Goal: Find specific page/section

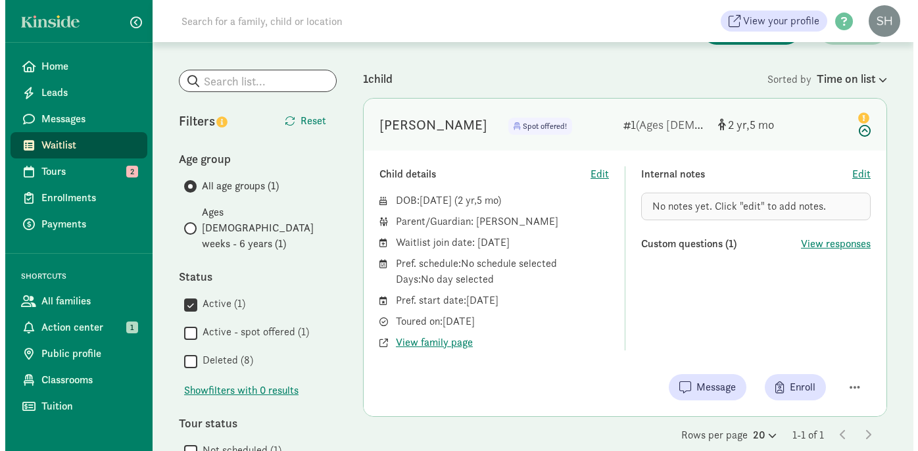
scroll to position [57, 0]
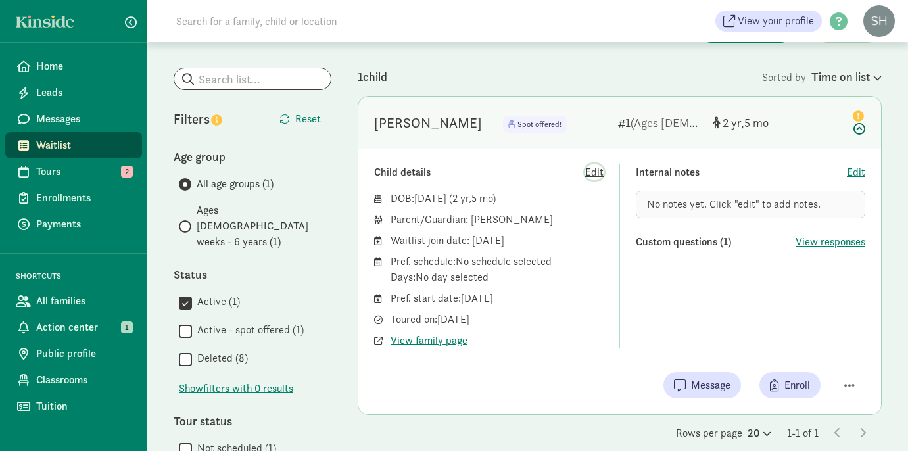
click at [592, 175] on span "Edit" at bounding box center [594, 172] width 18 height 16
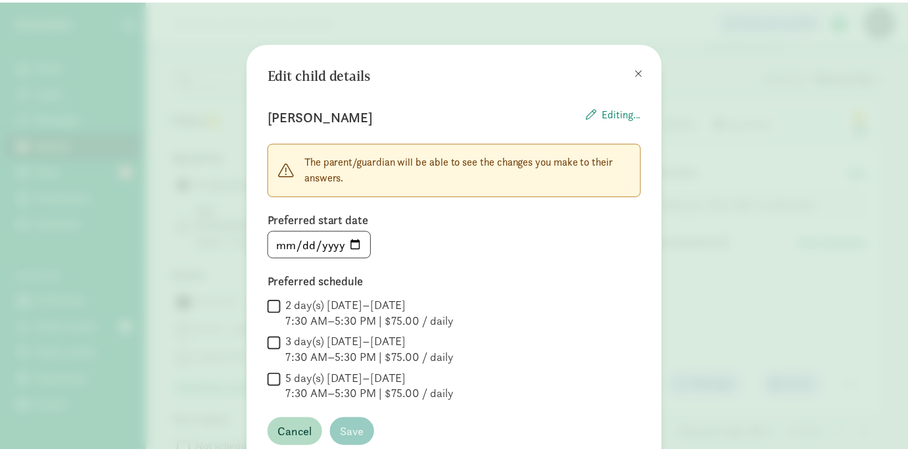
scroll to position [60, 0]
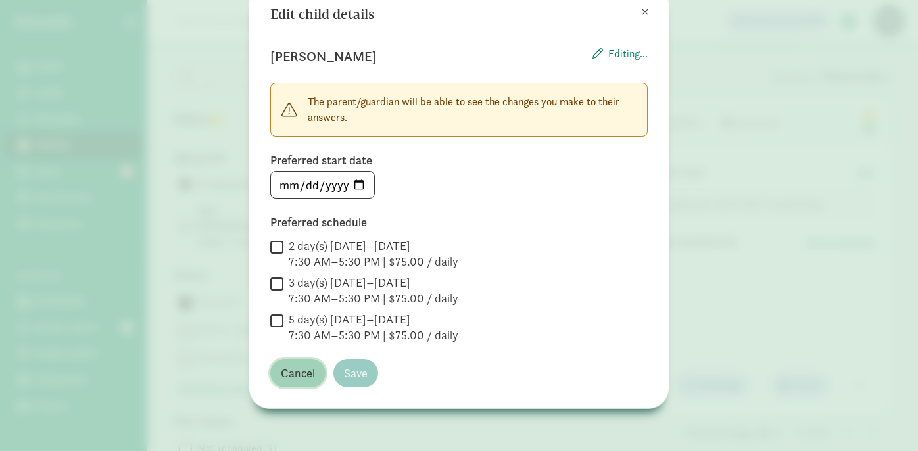
click at [294, 374] on span "Cancel" at bounding box center [298, 373] width 34 height 18
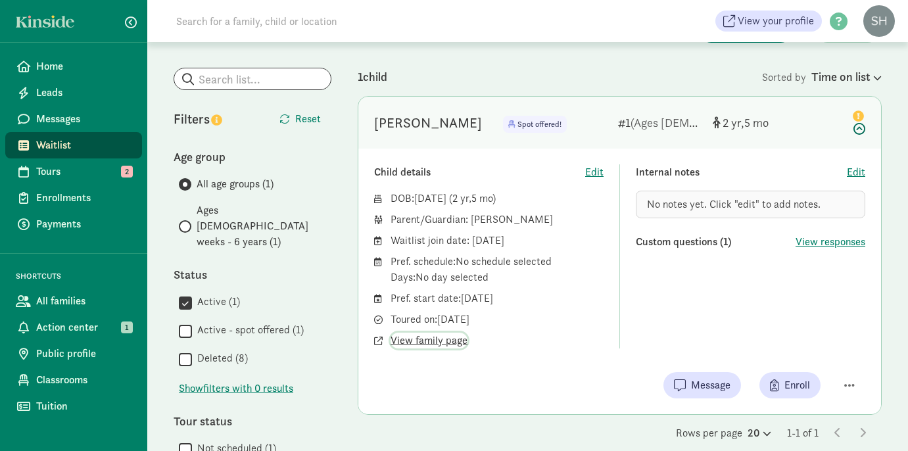
click at [424, 344] on span "View family page" at bounding box center [428, 341] width 77 height 16
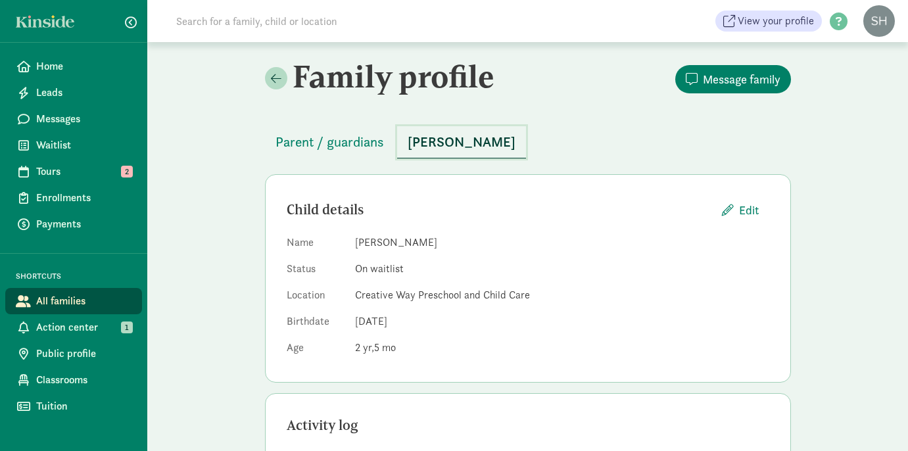
click at [458, 146] on span "[PERSON_NAME]" at bounding box center [462, 141] width 108 height 21
click at [748, 206] on span "Edit" at bounding box center [749, 210] width 20 height 18
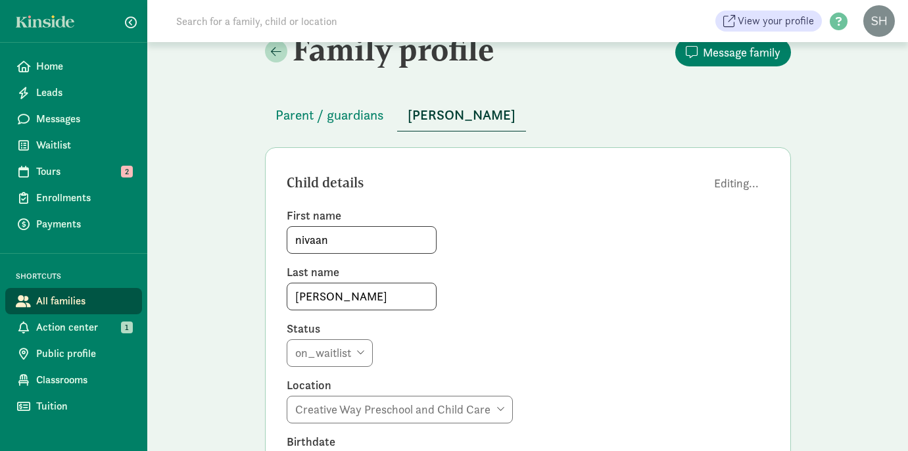
scroll to position [31, 0]
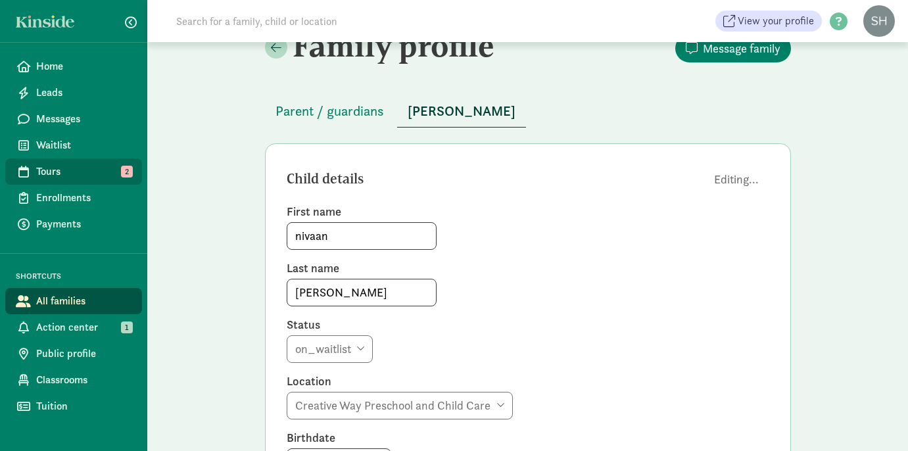
click at [72, 179] on span "Tours" at bounding box center [83, 172] width 95 height 16
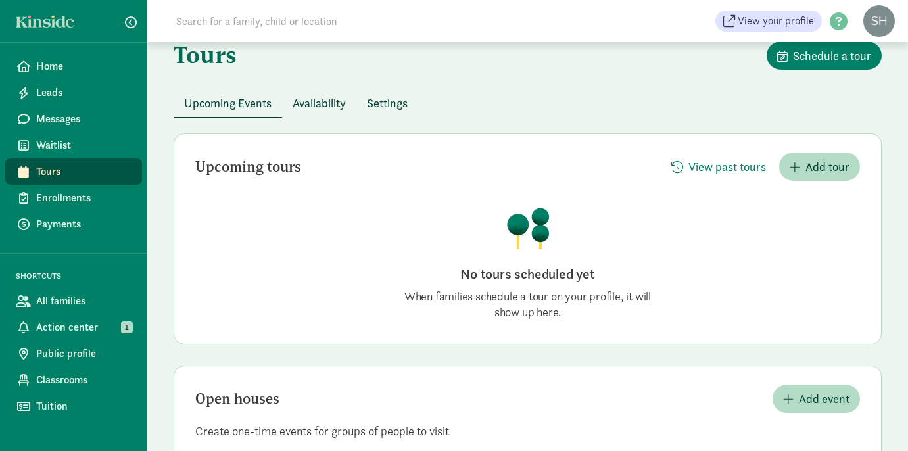
scroll to position [26, 0]
click at [55, 325] on span "Action center" at bounding box center [83, 327] width 95 height 16
